Goal: Task Accomplishment & Management: Use online tool/utility

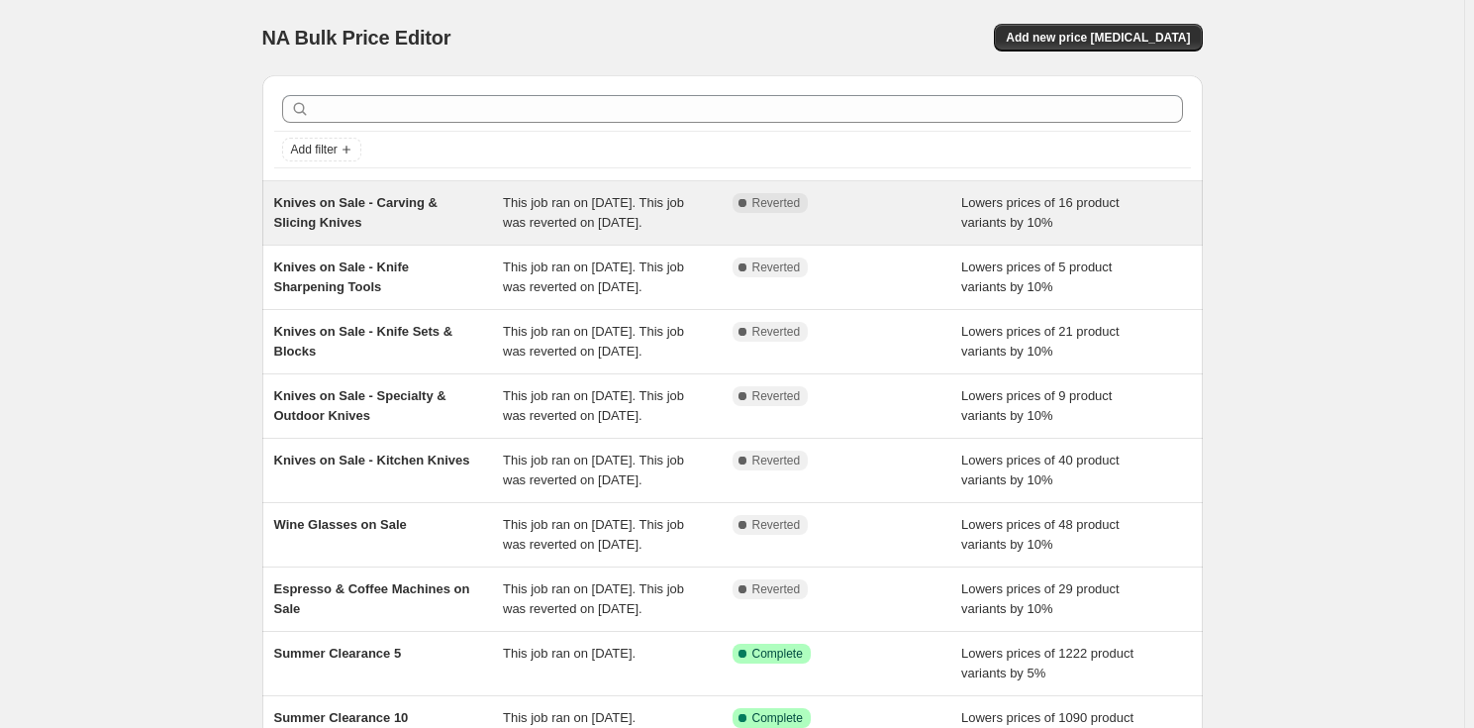
click at [419, 233] on div "Knives on Sale - Carving & Slicing Knives" at bounding box center [389, 213] width 230 height 40
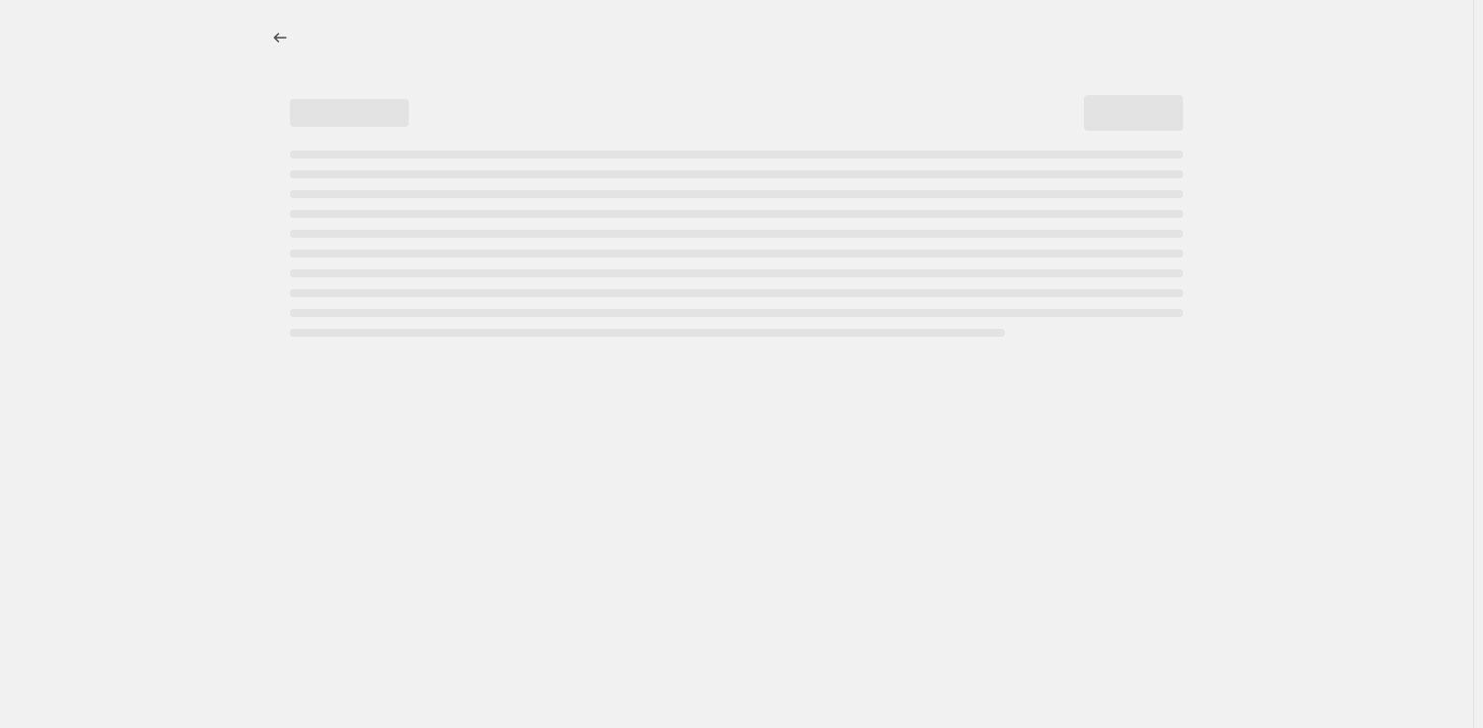
select select "percentage"
select select "no_change"
select select "product_status"
select select "tag"
select select "not_equal"
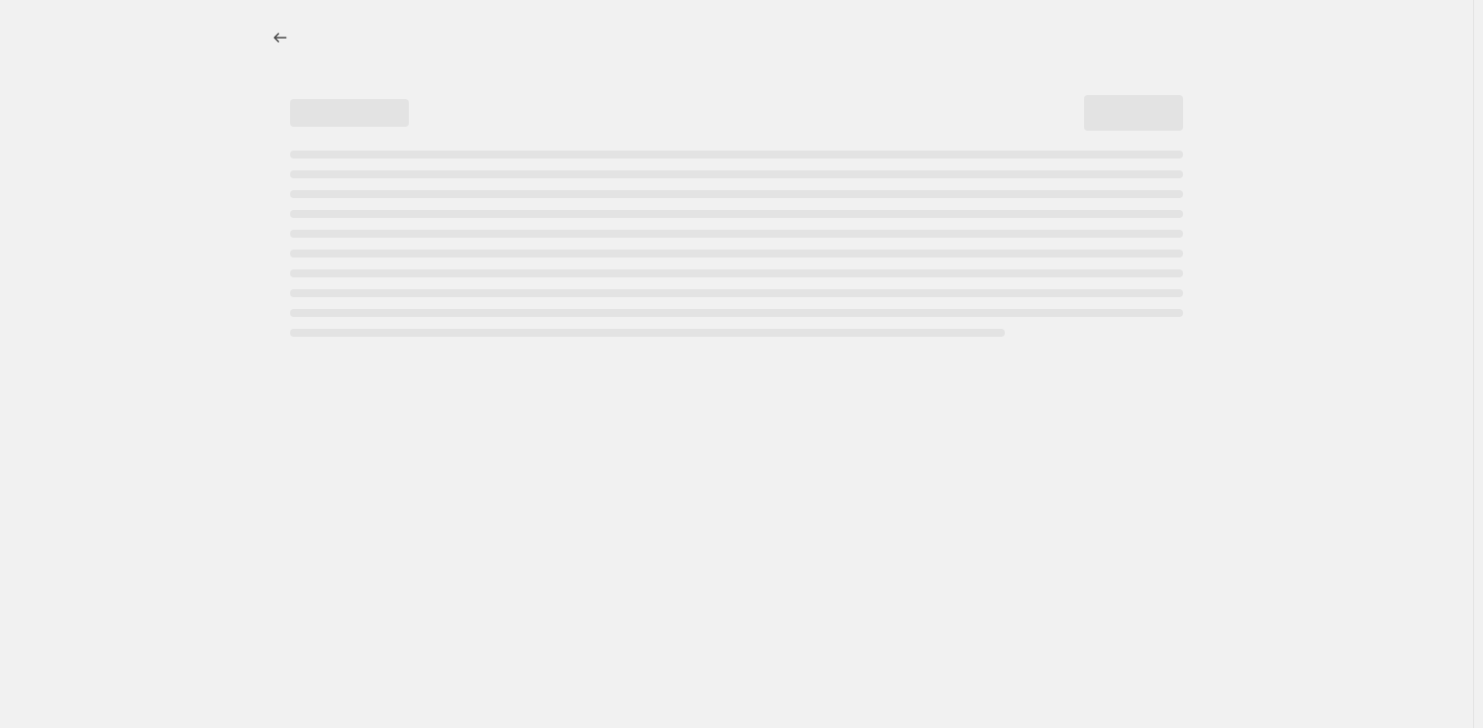
select select "inventory_quantity"
select select ">"
select select "collection"
select select "tag"
select select "not_equal"
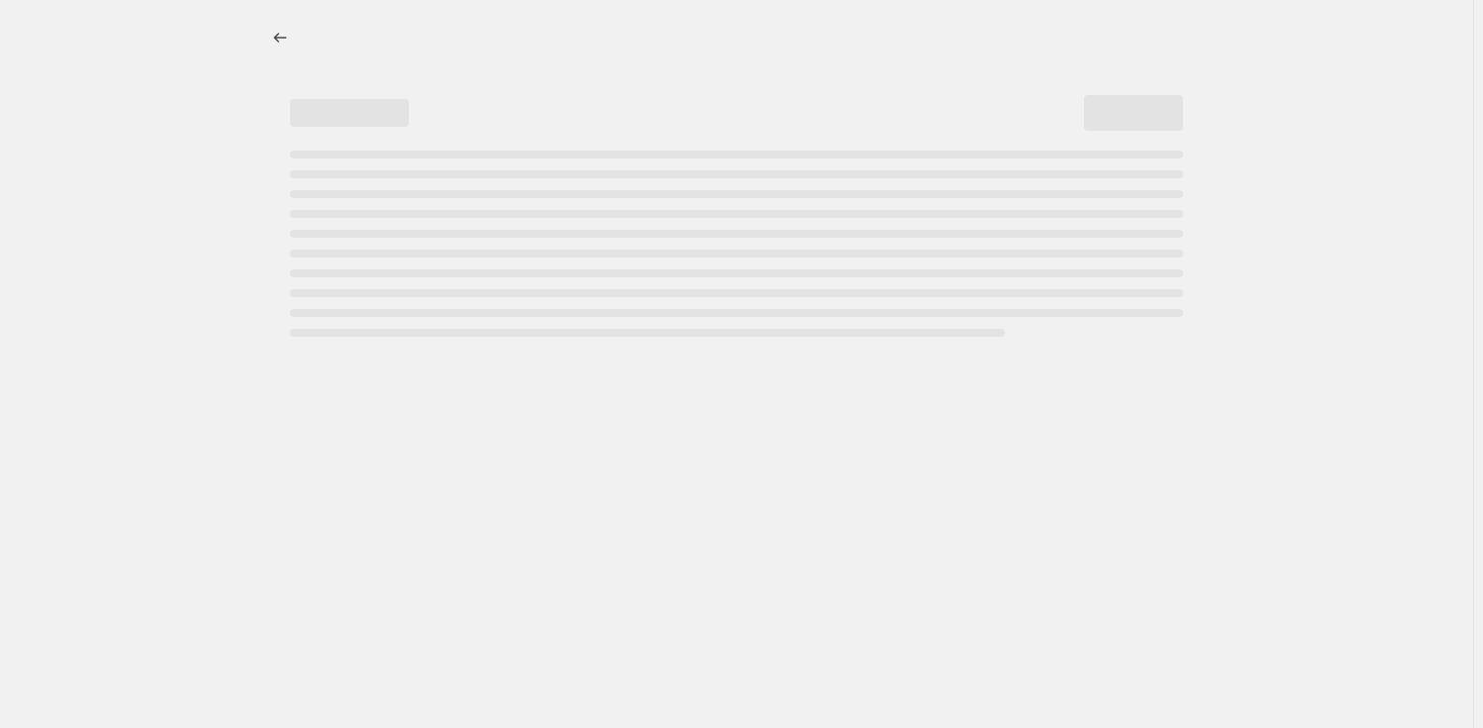
select select "tag"
select select "not_equal"
select select "tag"
select select "not_equal"
select select "tag"
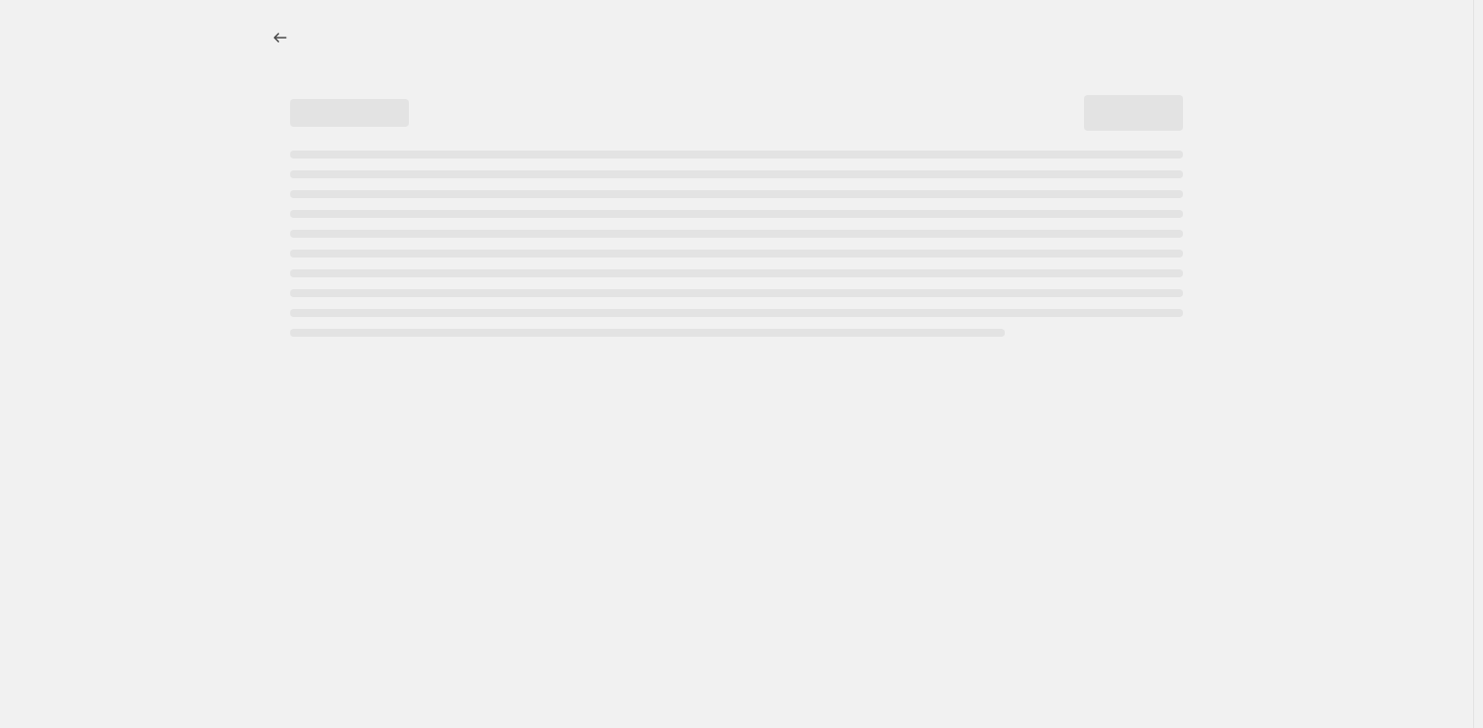
select select "not_equal"
select select "tag"
select select "not_equal"
select select "tag"
select select "not_equal"
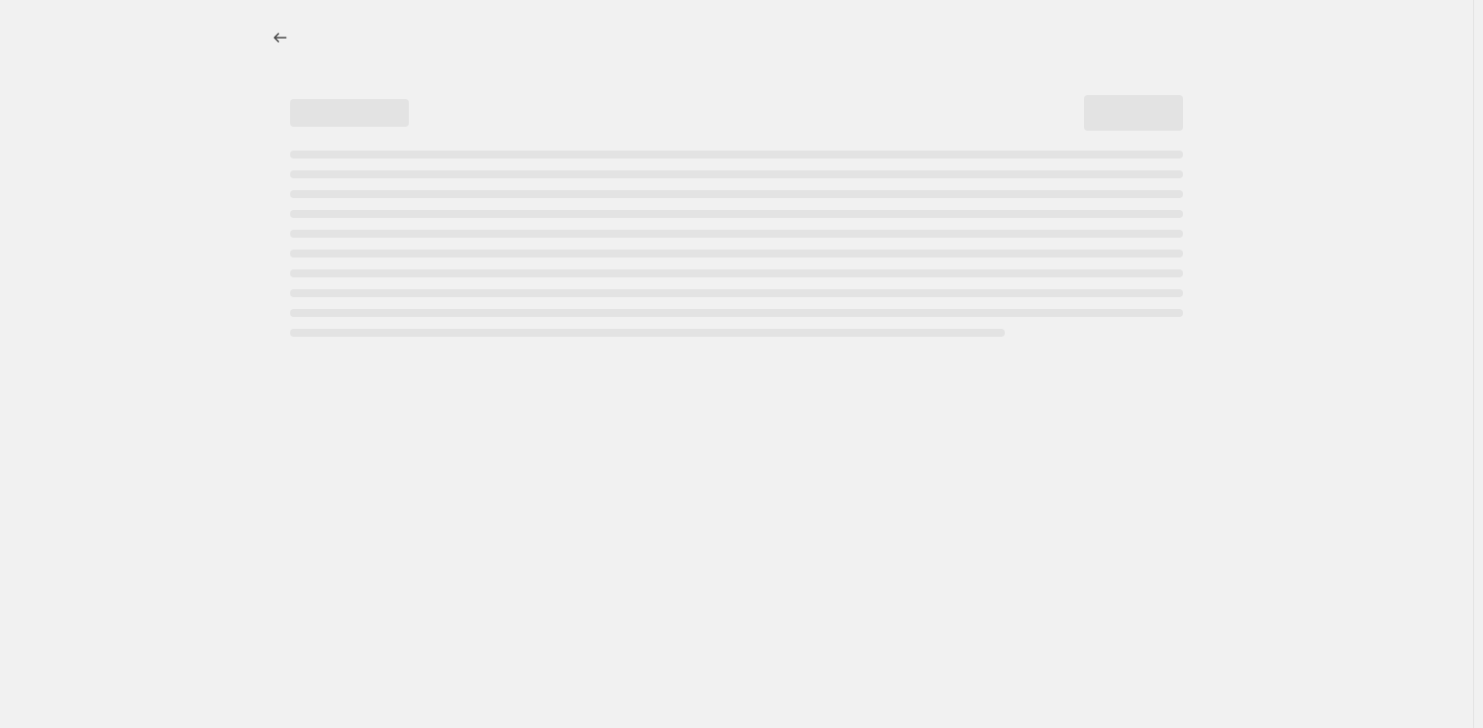
select select "tag"
select select "not_equal"
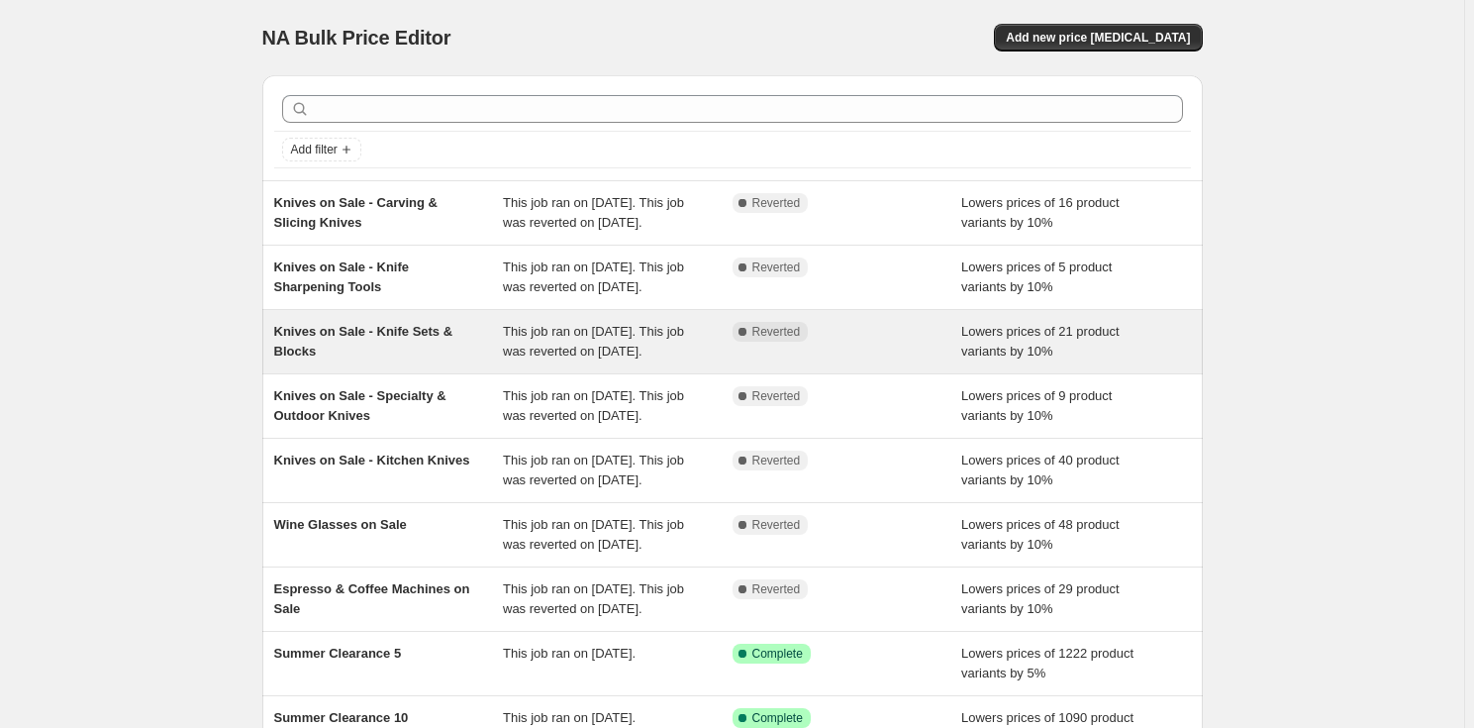
click at [452, 361] on div "Knives on Sale - Knife Sets & Blocks" at bounding box center [389, 342] width 230 height 40
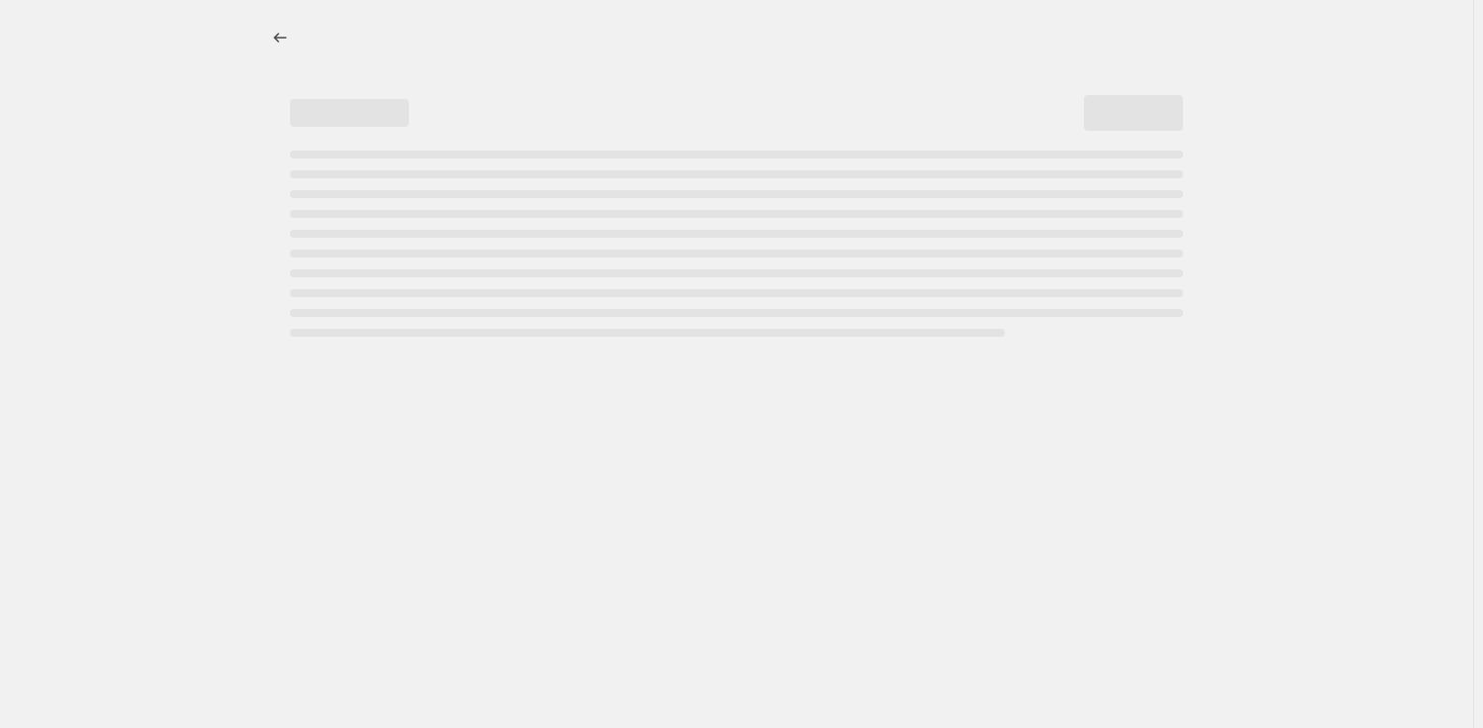
select select "percentage"
select select "no_change"
select select "product_status"
select select "tag"
select select "not_equal"
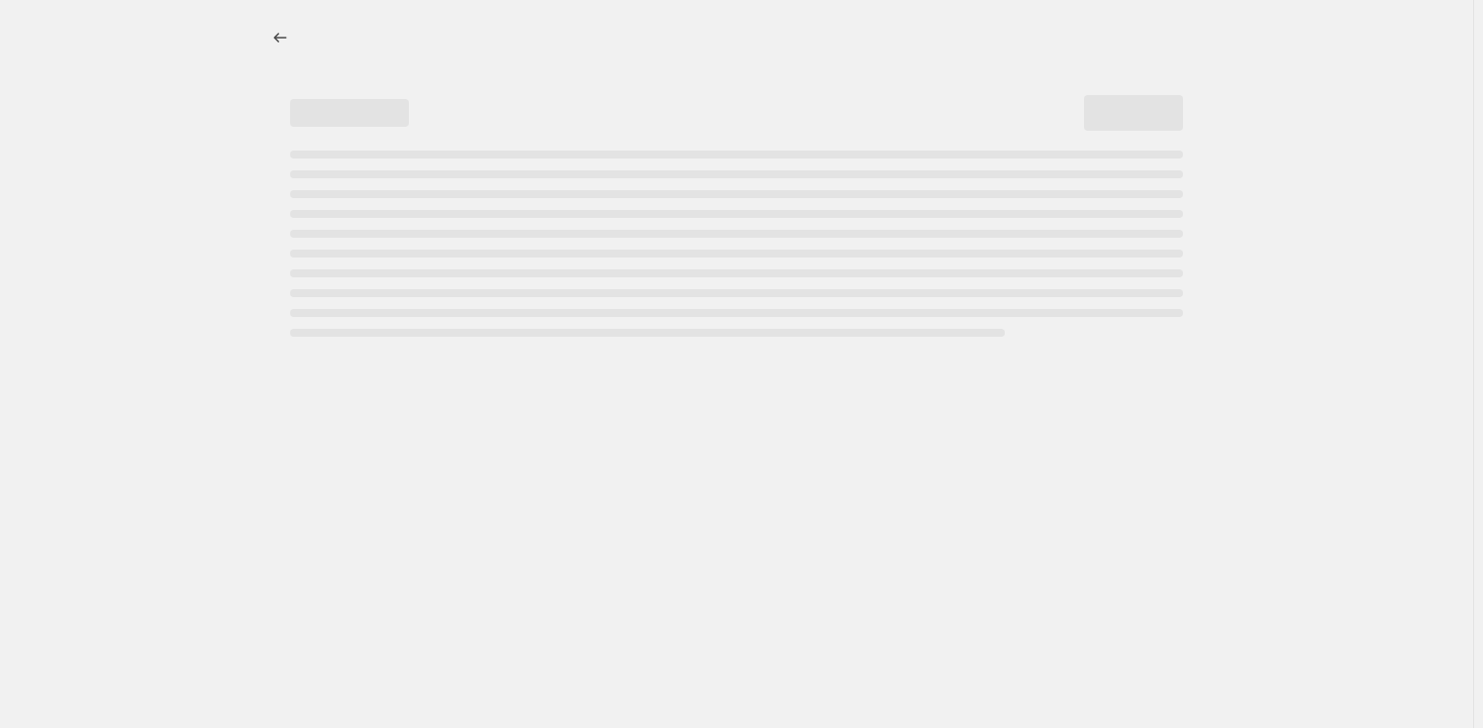
select select "inventory_quantity"
select select ">"
select select "collection"
select select "tag"
select select "not_equal"
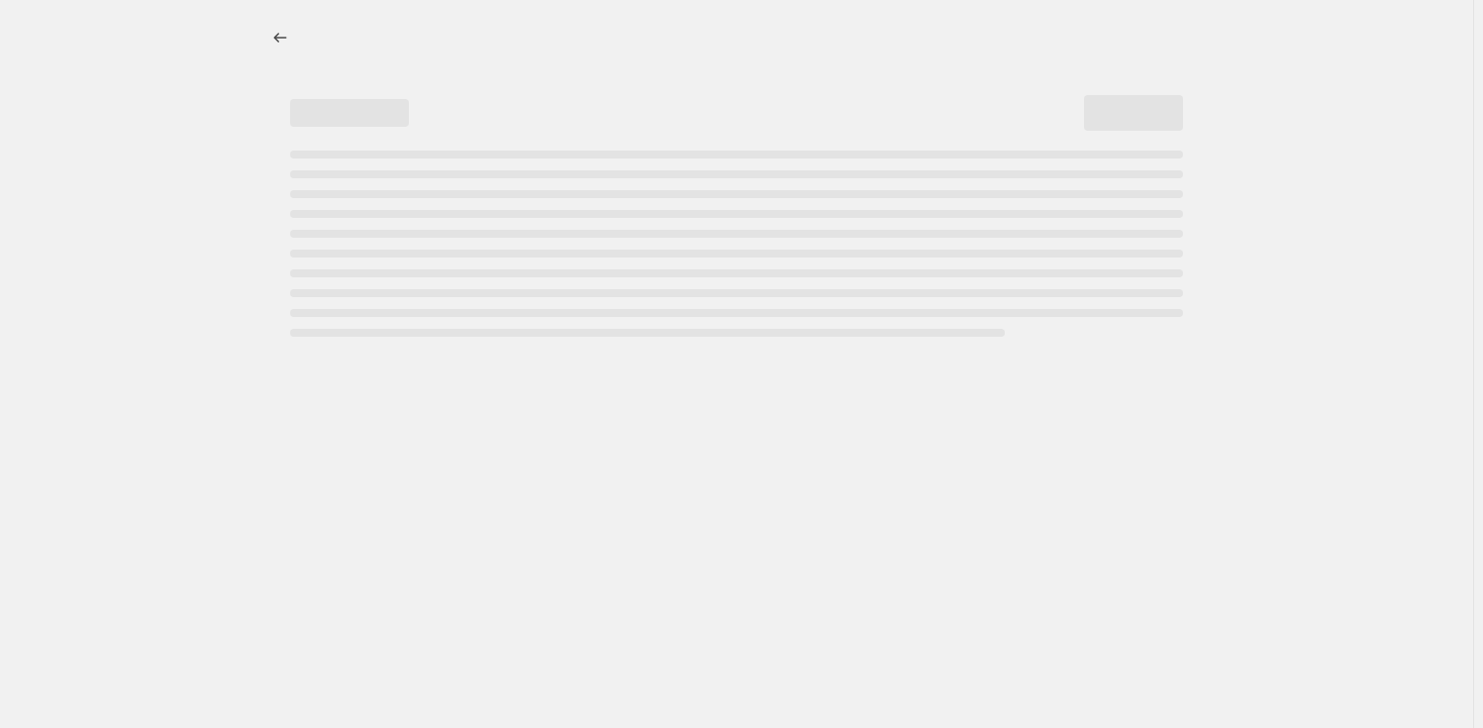
select select "tag"
select select "not_equal"
select select "tag"
select select "not_equal"
select select "tag"
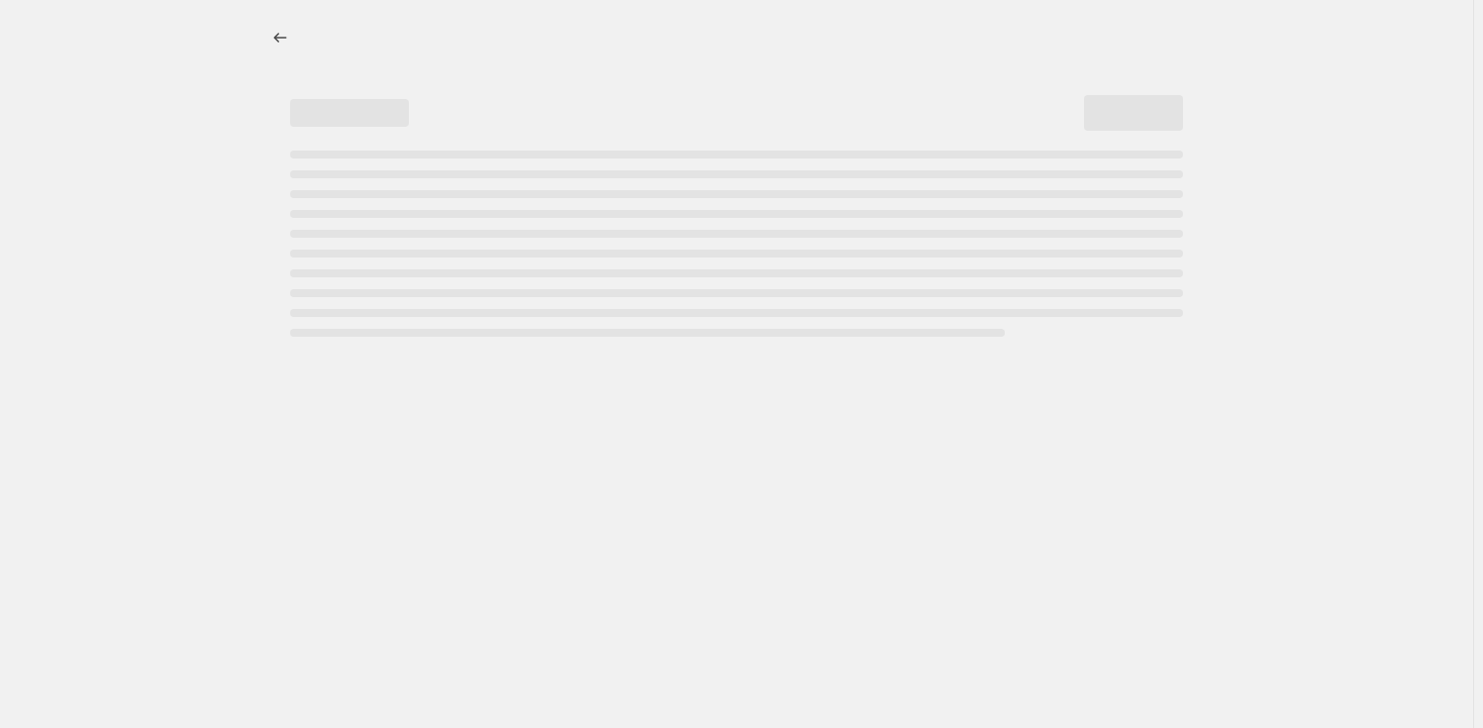
select select "not_equal"
select select "tag"
select select "not_equal"
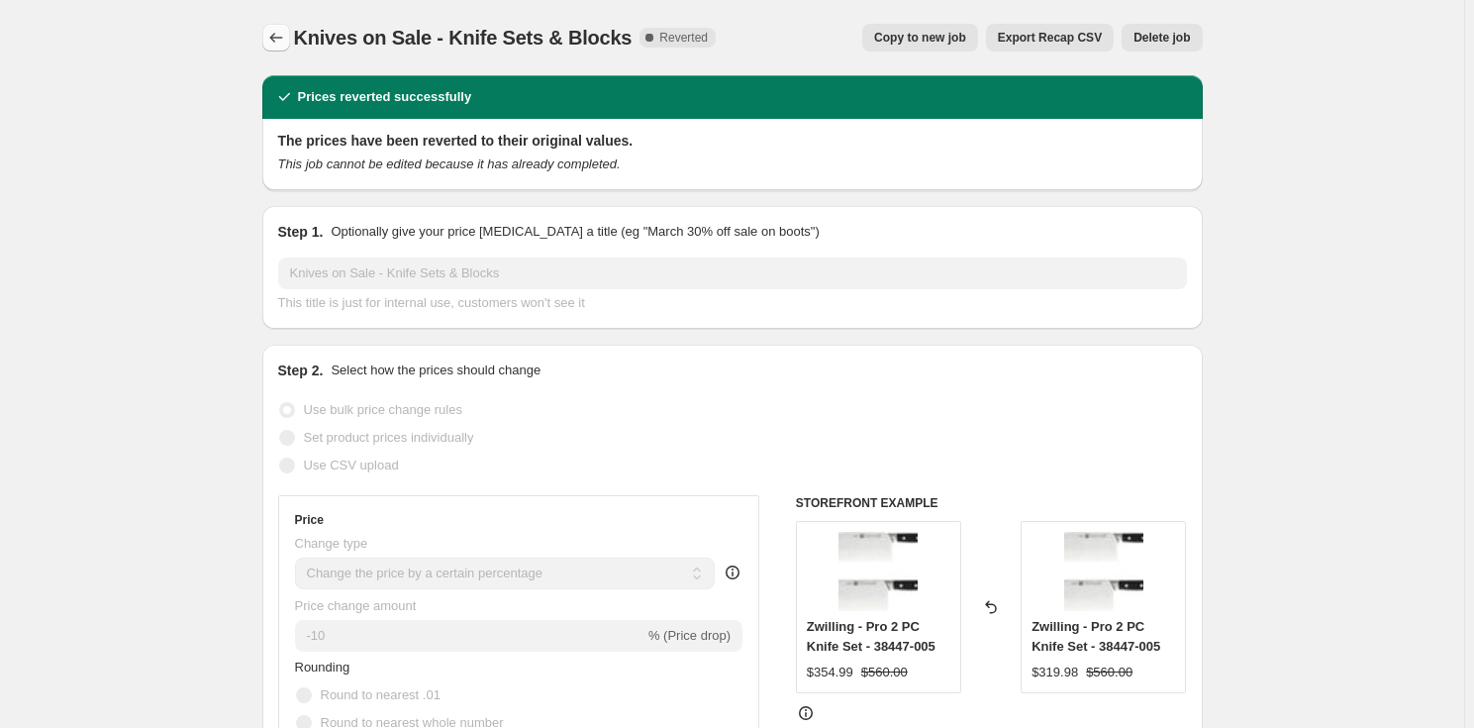
click at [273, 45] on icon "Price change jobs" at bounding box center [276, 38] width 20 height 20
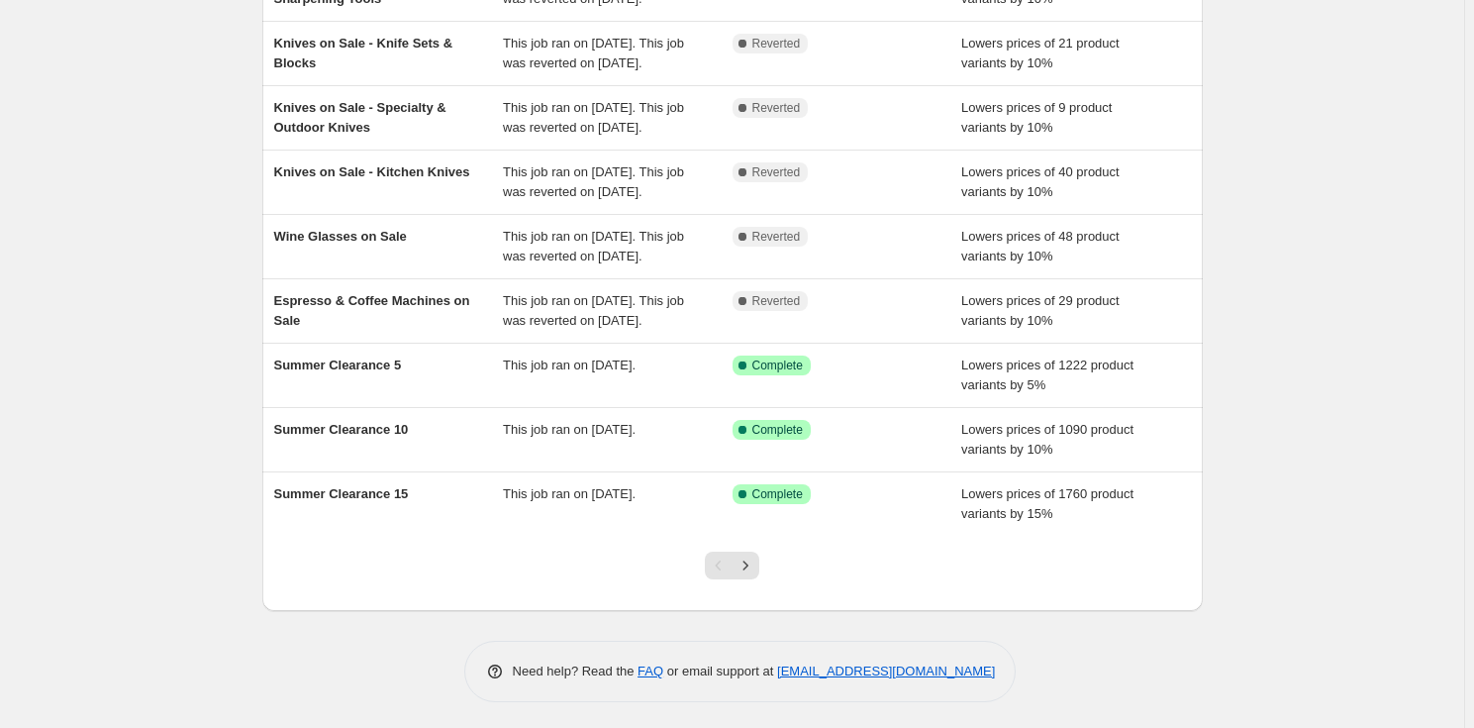
scroll to position [69, 0]
